Goal: Obtain resource: Download file/media

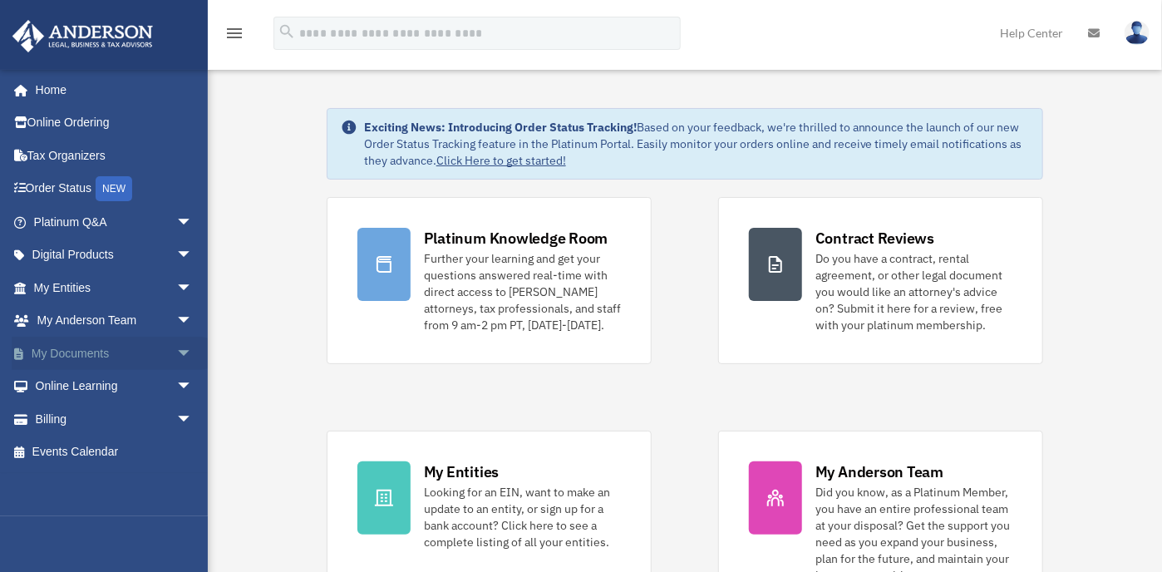
click at [176, 348] on span "arrow_drop_down" at bounding box center [192, 354] width 33 height 34
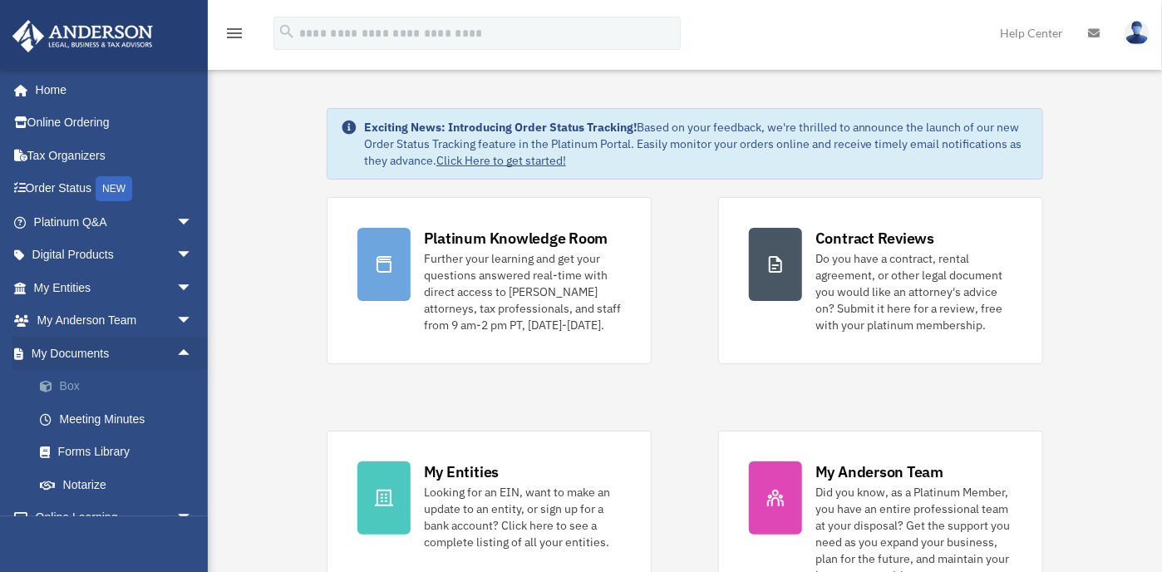
click at [72, 382] on link "Box" at bounding box center [120, 386] width 195 height 33
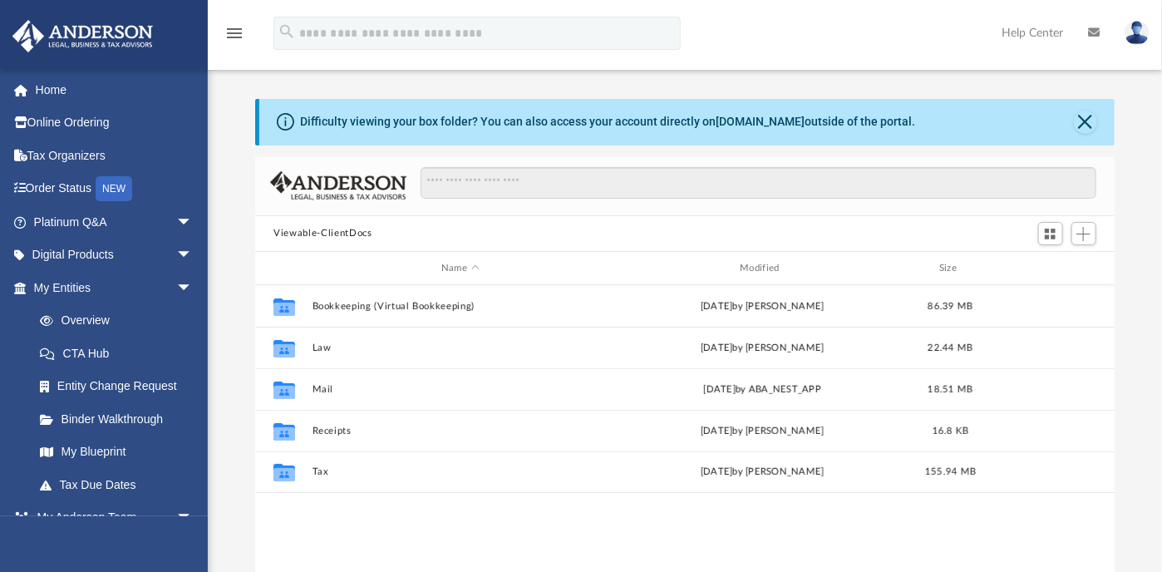
scroll to position [367, 849]
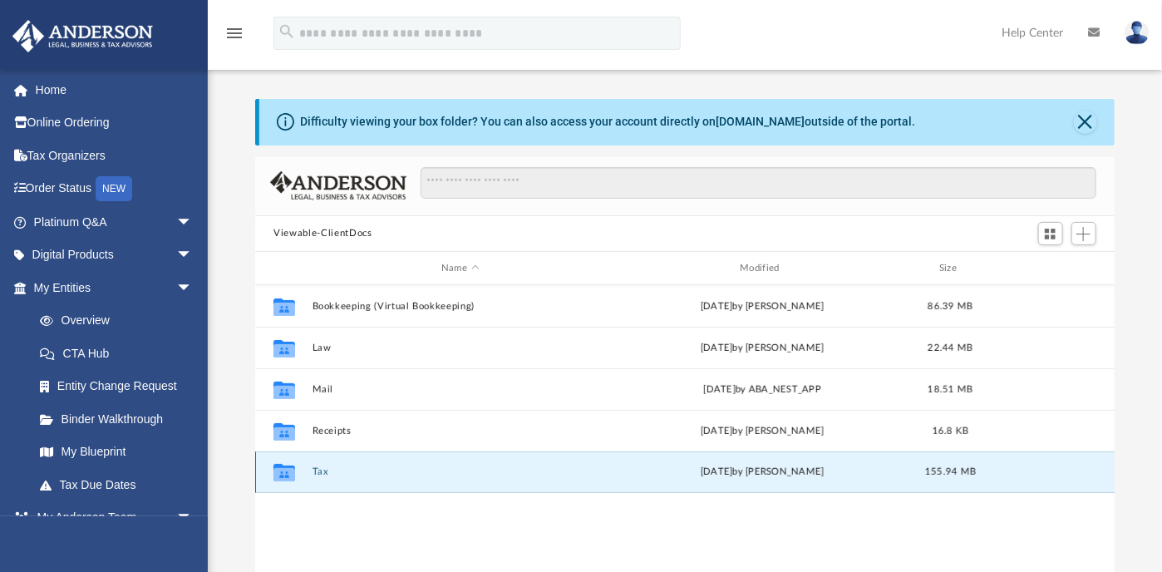
click at [421, 475] on button "Tax" at bounding box center [460, 472] width 295 height 11
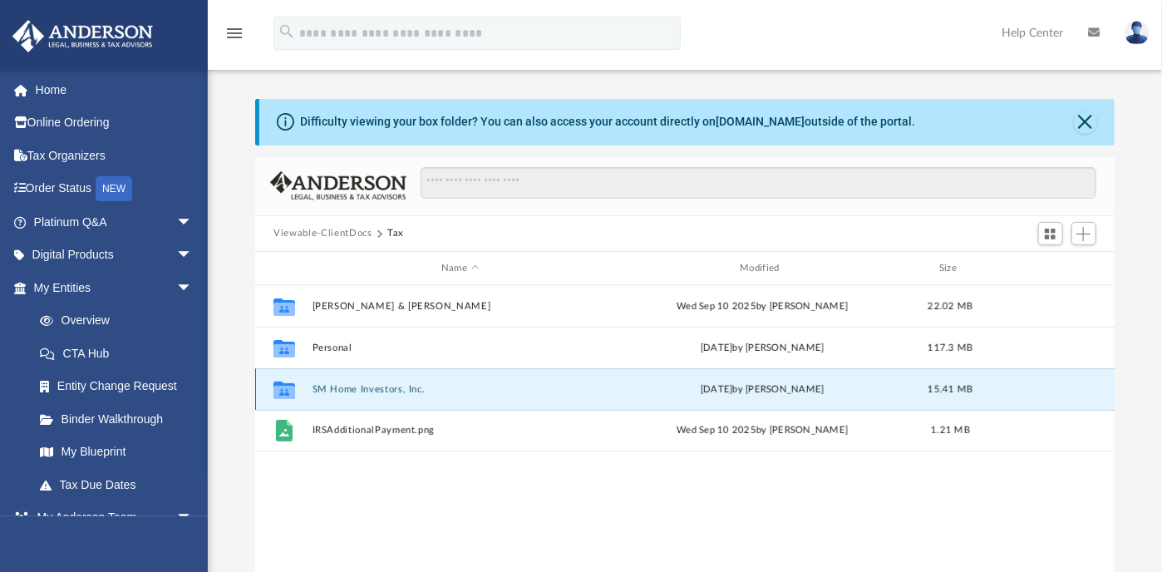
click at [412, 388] on button "SM Home Investors, Inc." at bounding box center [460, 389] width 295 height 11
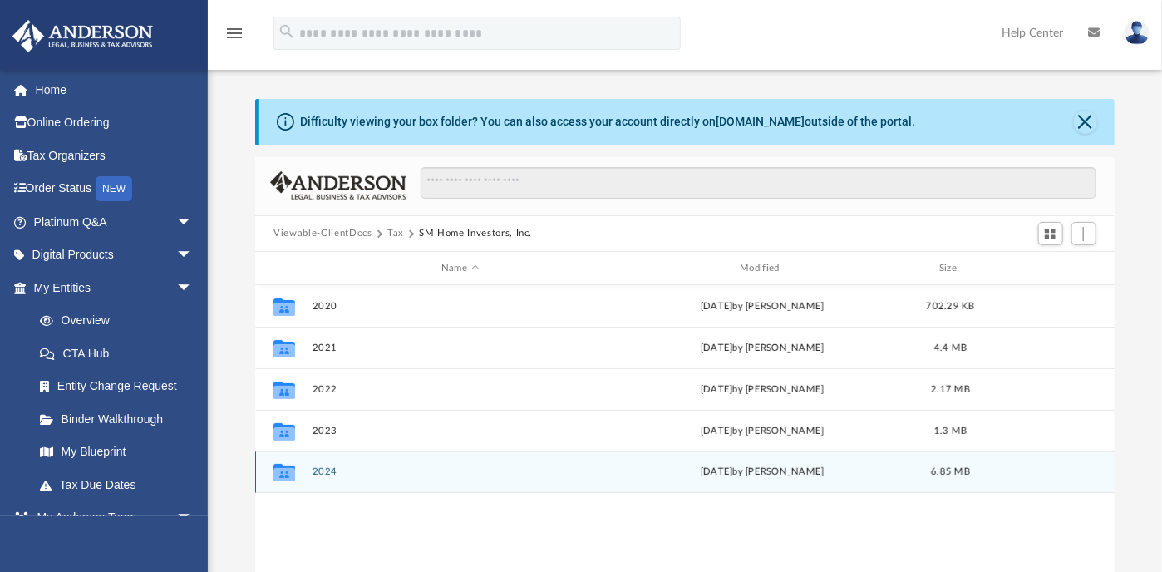
click at [733, 476] on span "yesterday" at bounding box center [717, 472] width 32 height 9
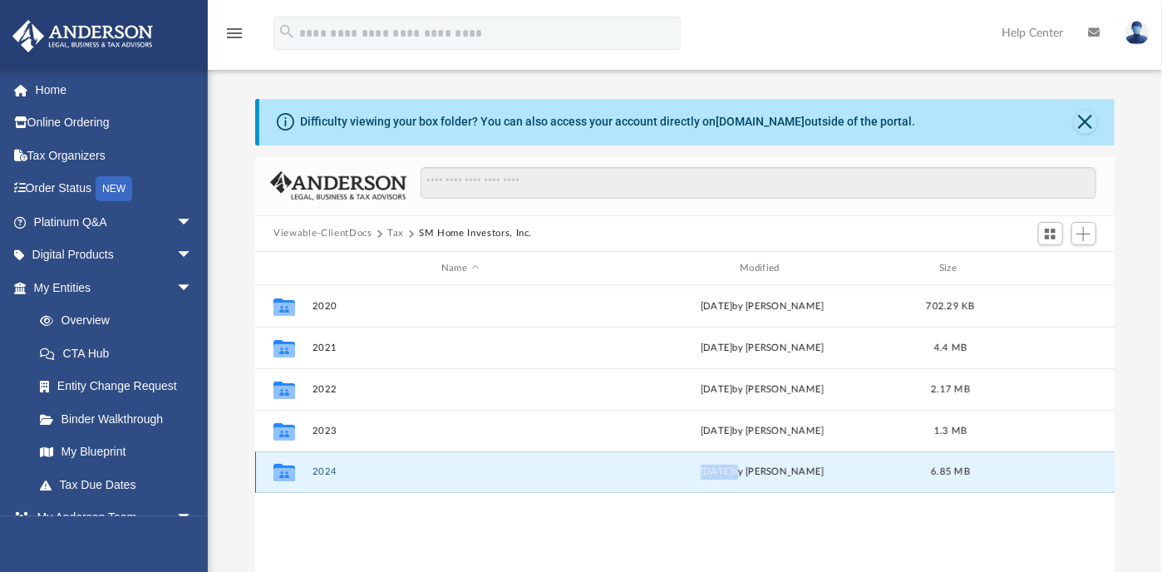
click at [733, 476] on span "yesterday" at bounding box center [717, 472] width 32 height 9
click at [316, 471] on button "2024" at bounding box center [460, 472] width 295 height 11
click at [280, 469] on icon "grid" at bounding box center [285, 474] width 22 height 13
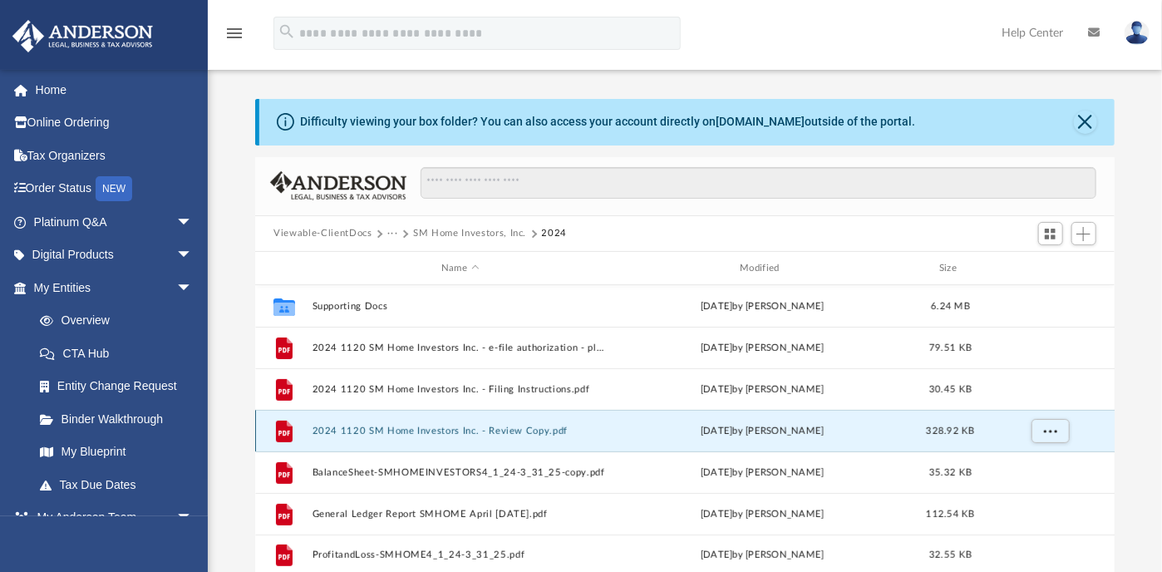
click at [412, 431] on button "2024 1120 SM Home Investors Inc. - Review Copy.pdf" at bounding box center [460, 431] width 295 height 11
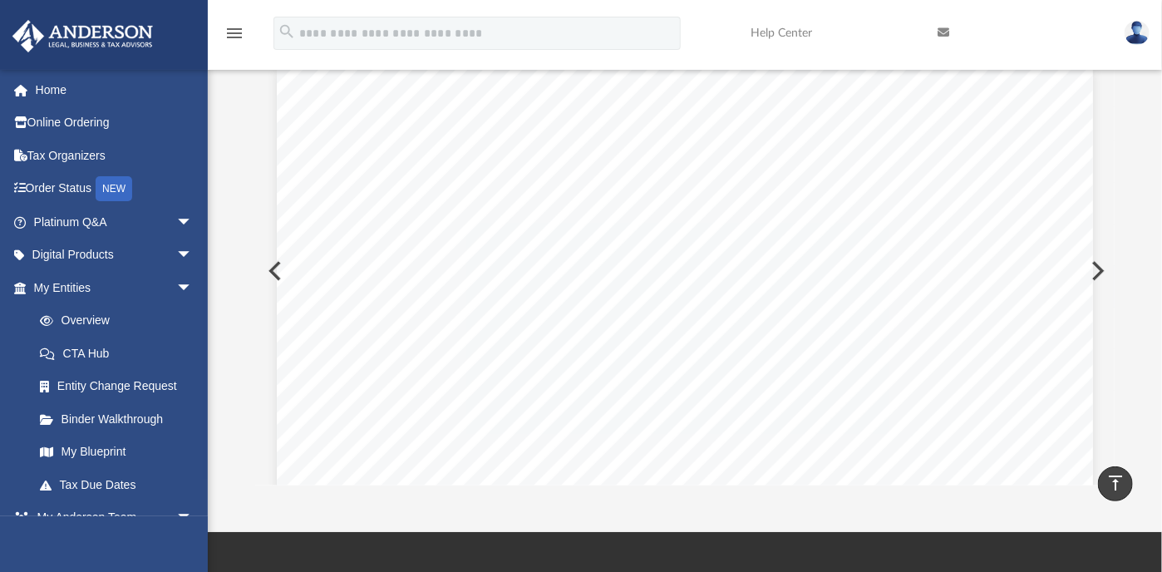
scroll to position [136, 0]
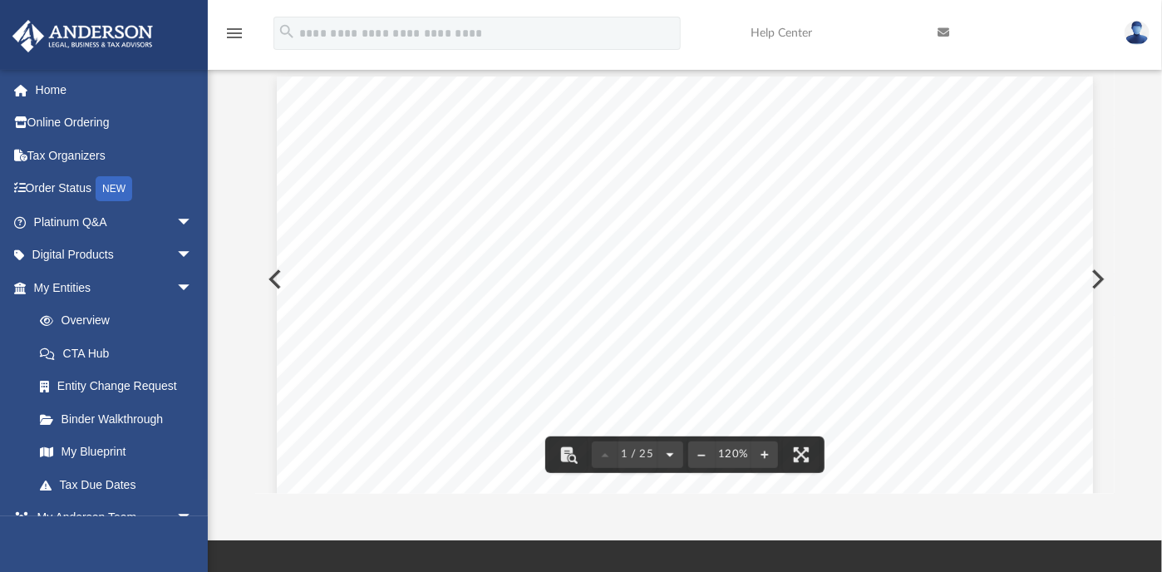
click at [665, 451] on button "File preview" at bounding box center [670, 454] width 27 height 37
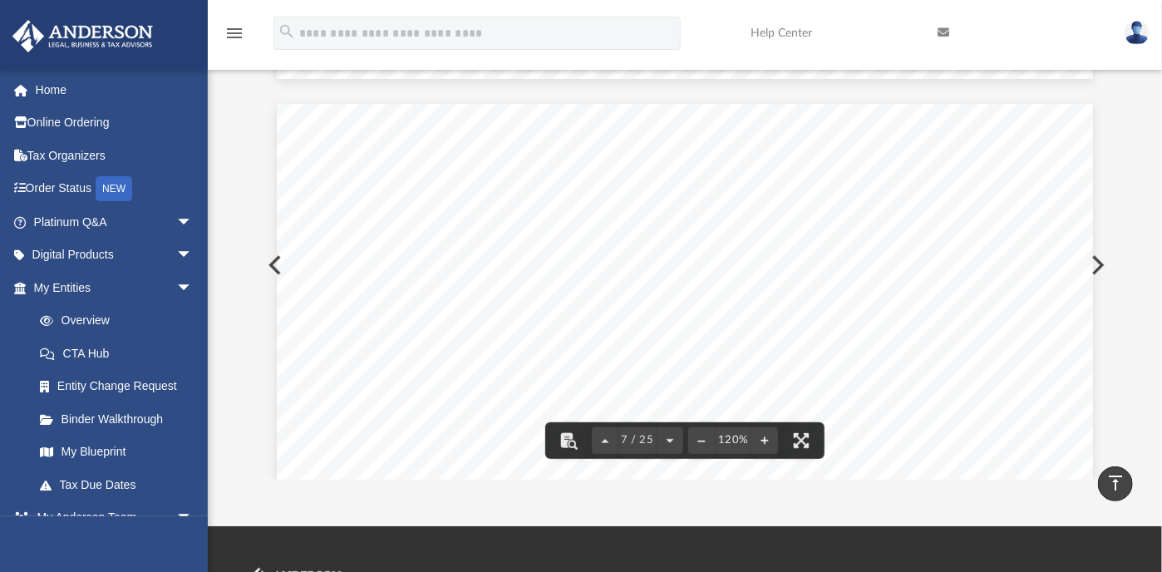
scroll to position [0, 0]
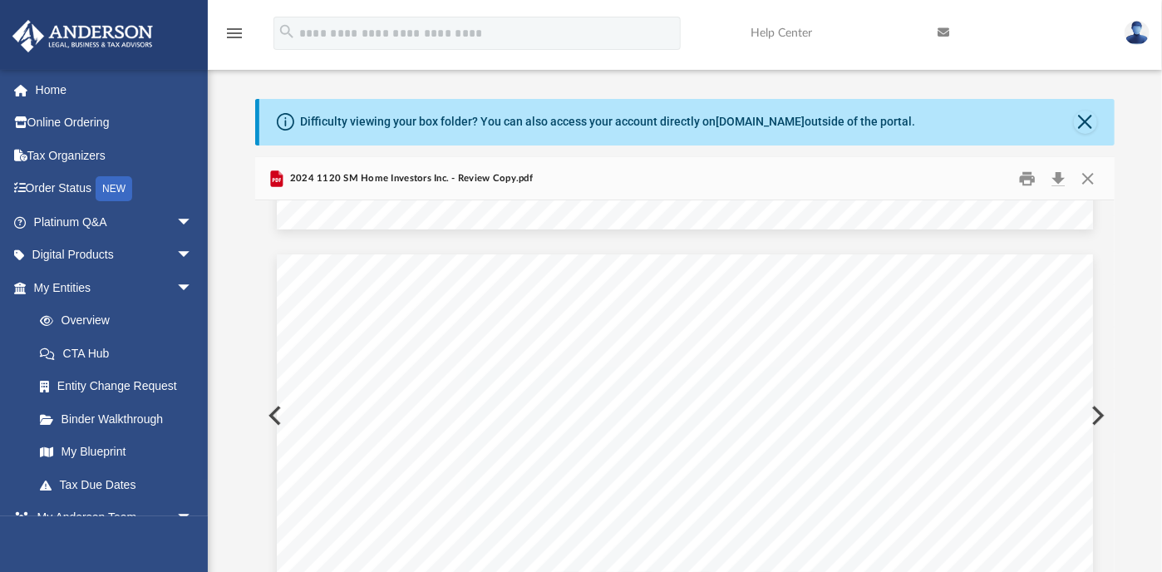
click at [270, 417] on button "Preview" at bounding box center [273, 415] width 37 height 47
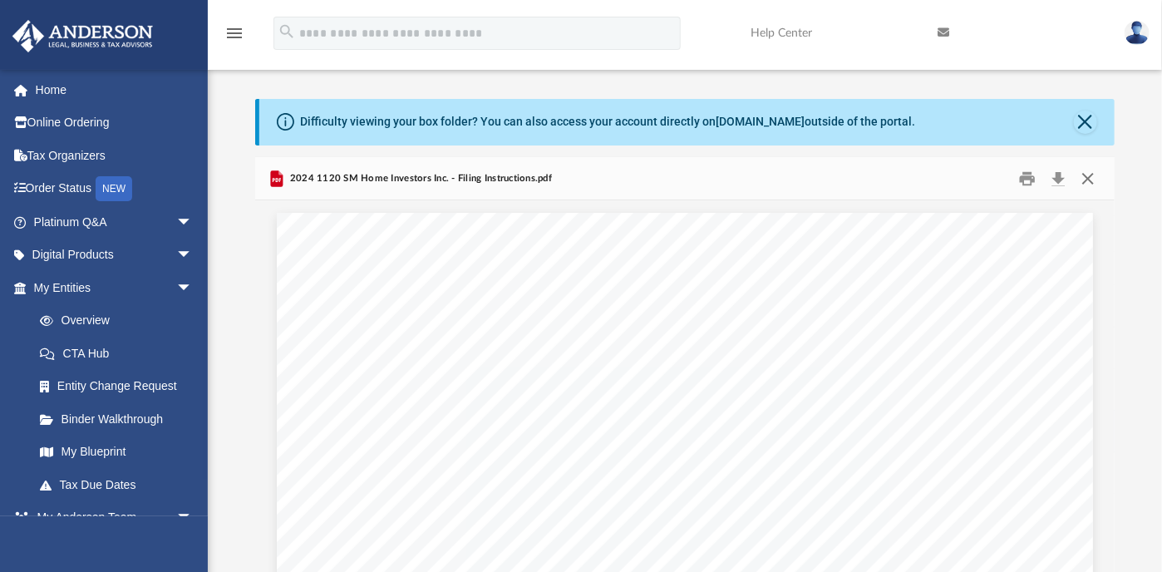
click at [1089, 176] on button "Close" at bounding box center [1088, 178] width 30 height 26
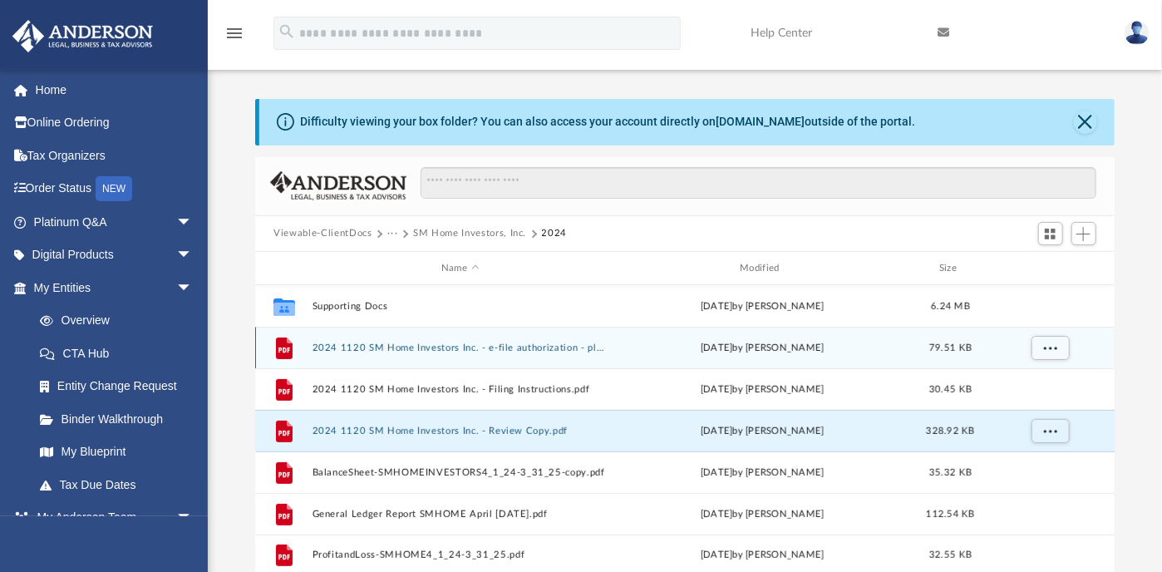
click at [499, 347] on button "2024 1120 SM Home Investors Inc. - e-file authorization - please sign.pdf" at bounding box center [460, 348] width 295 height 11
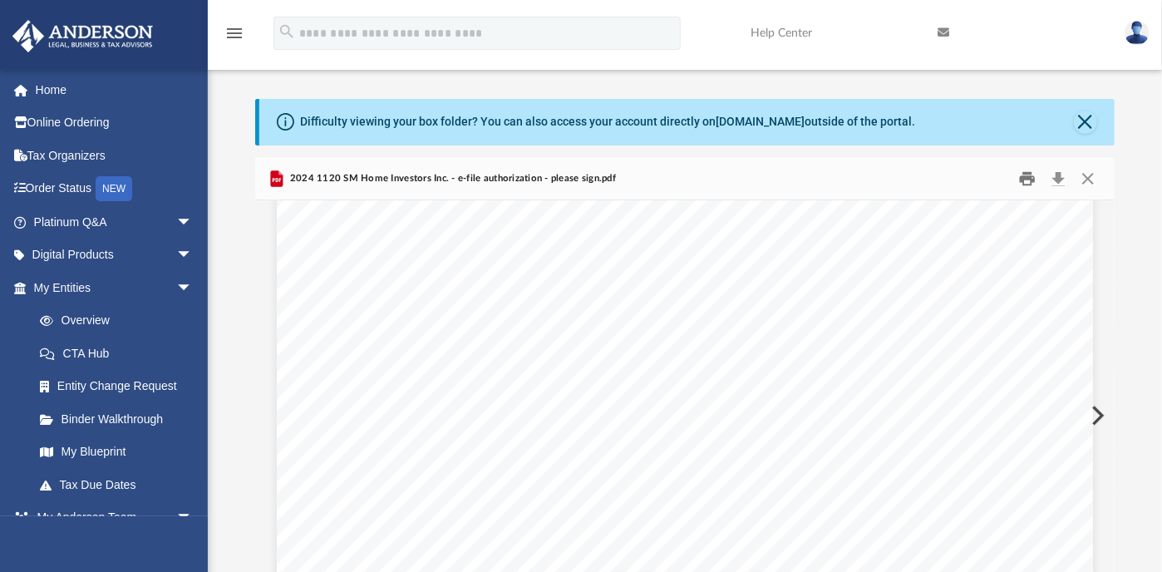
click at [1023, 175] on button "Print" at bounding box center [1027, 178] width 33 height 26
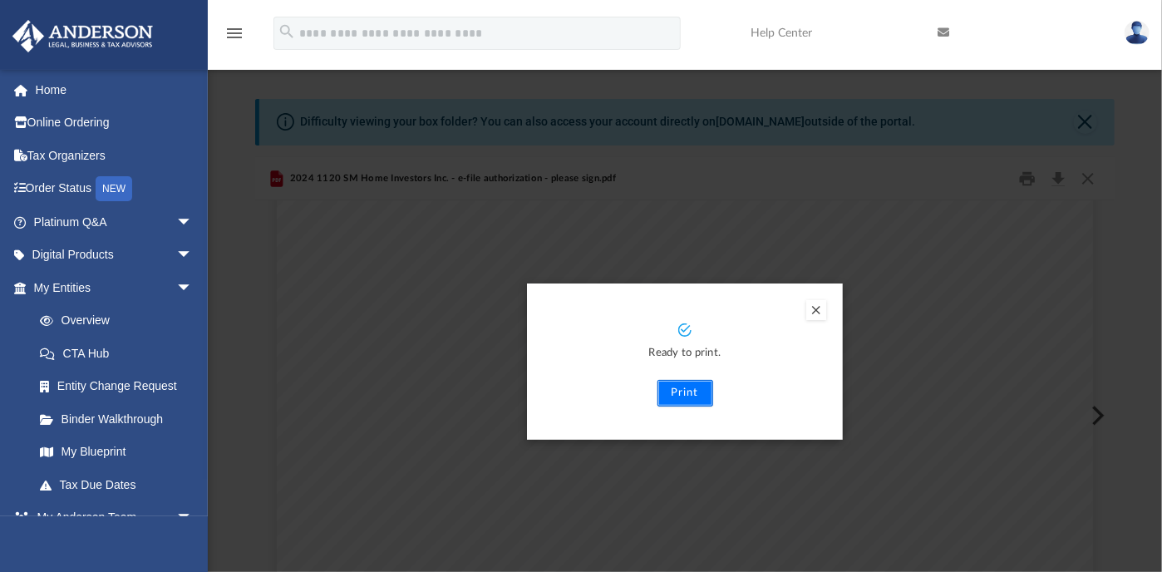
click at [682, 389] on button "Print" at bounding box center [686, 393] width 56 height 27
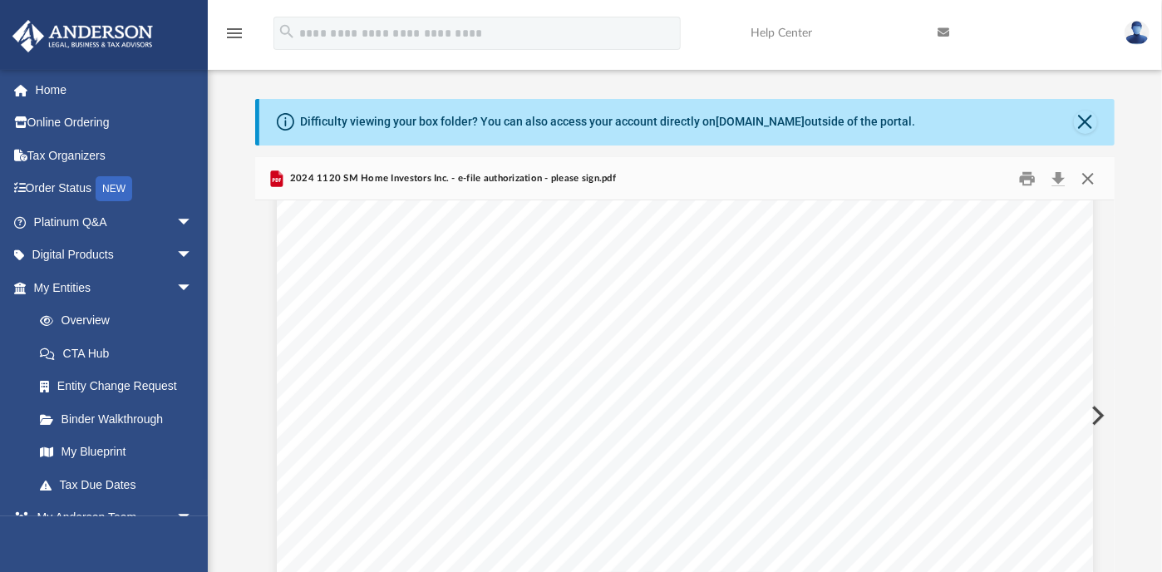
click at [1087, 180] on button "Close" at bounding box center [1088, 178] width 30 height 26
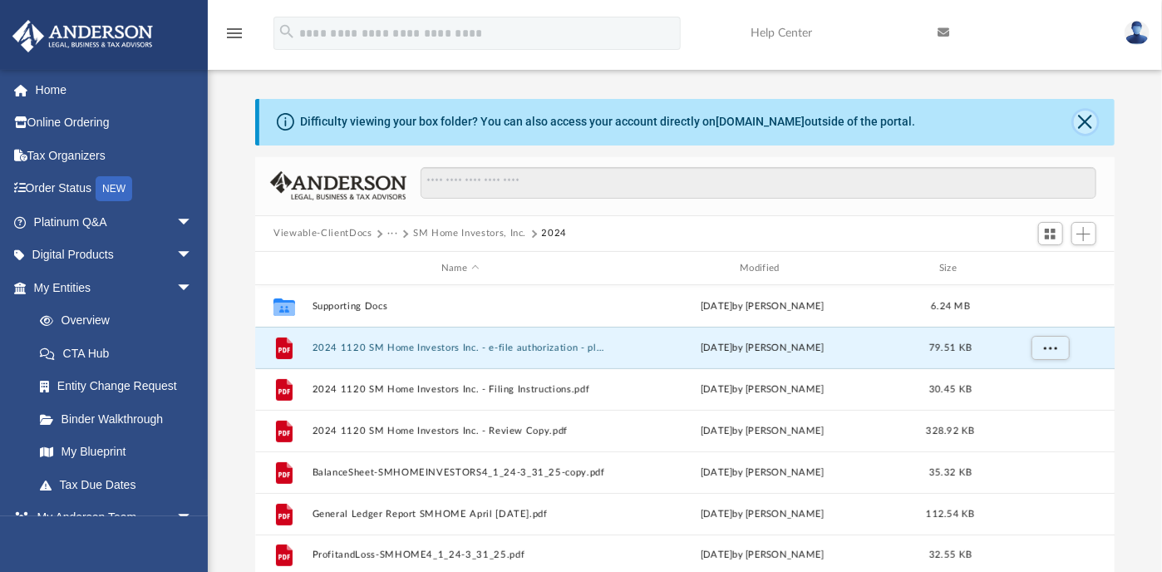
click at [1087, 119] on button "Close" at bounding box center [1085, 122] width 23 height 23
